Goal: Task Accomplishment & Management: Manage account settings

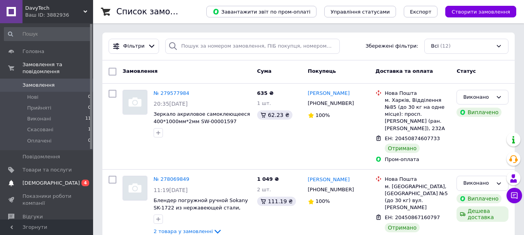
click at [45, 180] on span "[DEMOGRAPHIC_DATA]" at bounding box center [50, 183] width 57 height 7
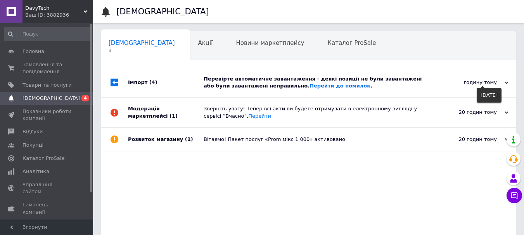
click at [507, 84] on icon at bounding box center [506, 83] width 4 height 4
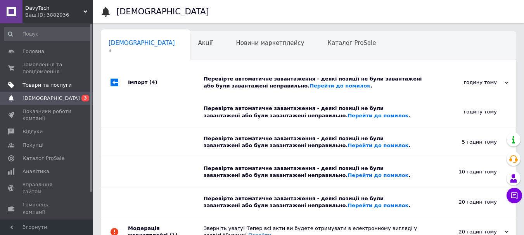
click at [51, 84] on span "Товари та послуги" at bounding box center [46, 85] width 49 height 7
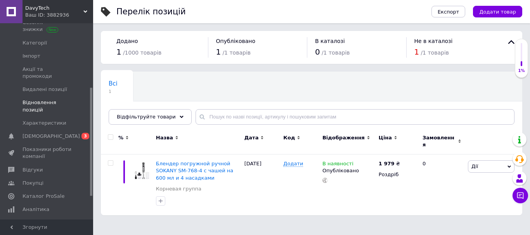
scroll to position [116, 0]
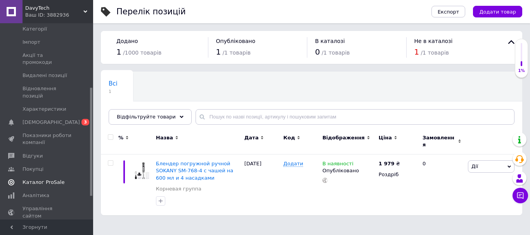
click at [50, 179] on span "Каталог ProSale" at bounding box center [43, 182] width 42 height 7
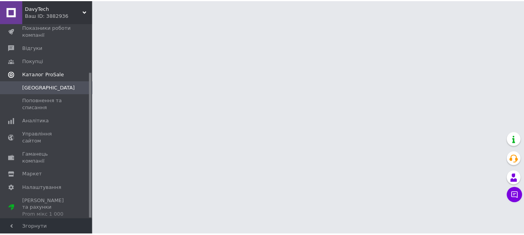
scroll to position [66, 0]
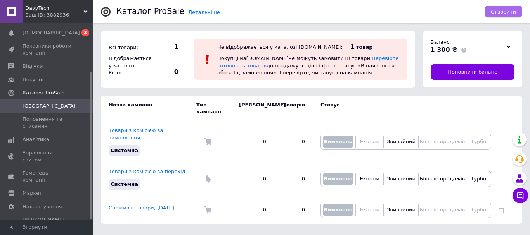
click at [502, 13] on span "Створити" at bounding box center [502, 12] width 25 height 6
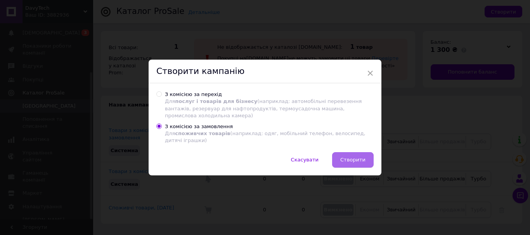
click at [357, 159] on span "Створити" at bounding box center [352, 160] width 25 height 6
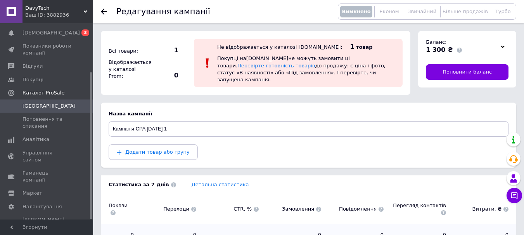
click at [105, 9] on icon at bounding box center [104, 12] width 6 height 6
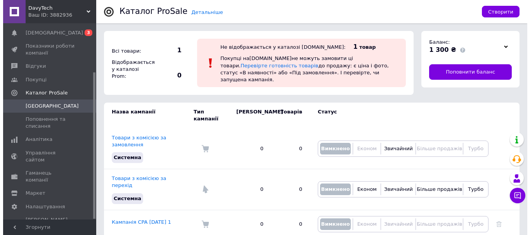
scroll to position [18, 0]
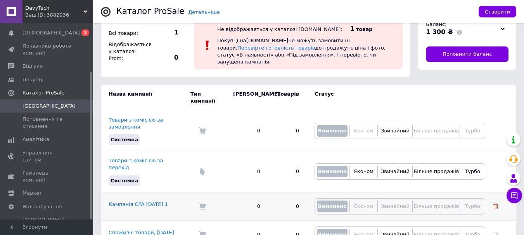
click at [495, 204] on use at bounding box center [495, 206] width 5 height 5
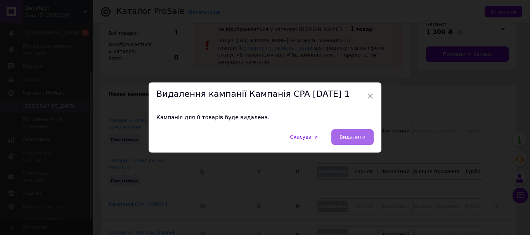
click at [357, 140] on span "Видалити" at bounding box center [352, 137] width 26 height 6
click at [357, 140] on div "Скасувати   Видалити" at bounding box center [264, 140] width 233 height 23
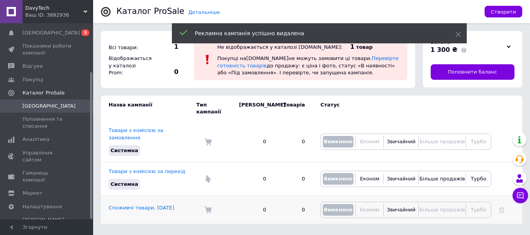
scroll to position [0, 0]
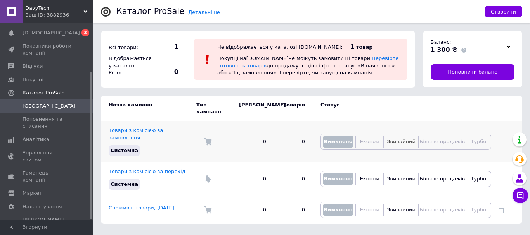
click at [408, 139] on span "Звичайний" at bounding box center [400, 142] width 29 height 6
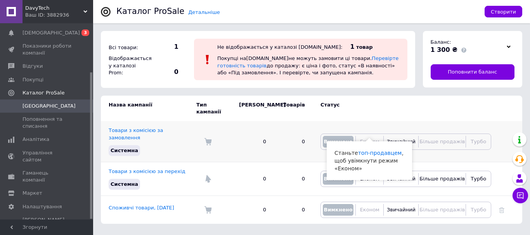
click at [372, 139] on span "Економ" at bounding box center [369, 142] width 19 height 6
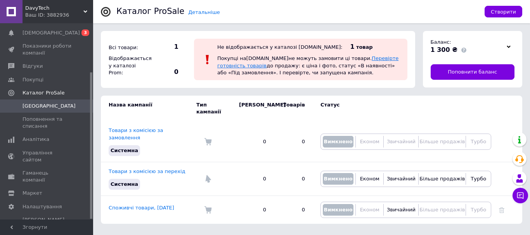
click at [354, 59] on link "Перевірте готовність товарів" at bounding box center [307, 61] width 181 height 13
